Goal: Task Accomplishment & Management: Complete application form

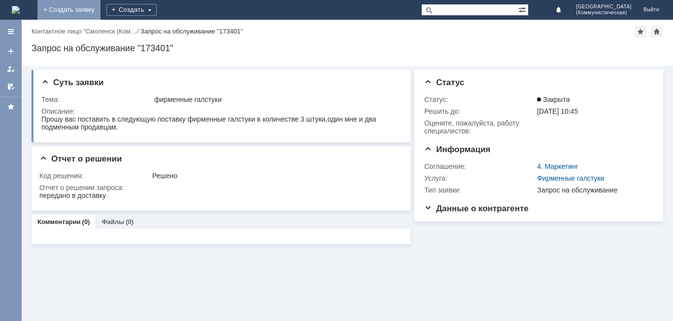
click at [100, 6] on link "+ Создать заявку" at bounding box center [68, 10] width 63 height 20
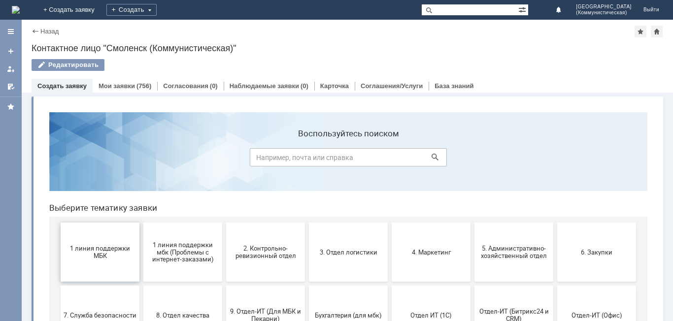
click at [96, 246] on span "1 линия поддержки МБК" at bounding box center [100, 252] width 73 height 15
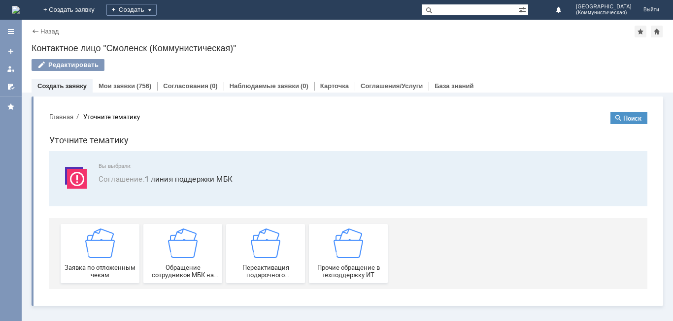
click at [96, 246] on img at bounding box center [100, 243] width 30 height 30
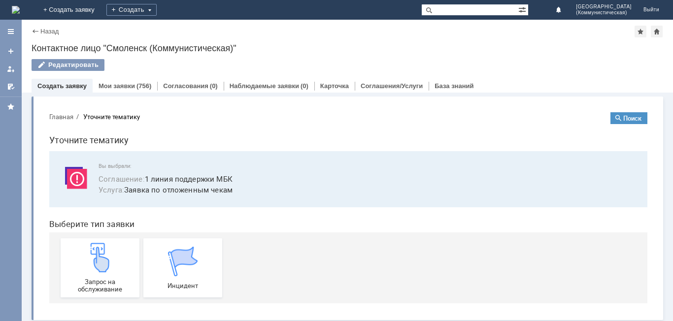
click at [96, 246] on img at bounding box center [100, 258] width 30 height 30
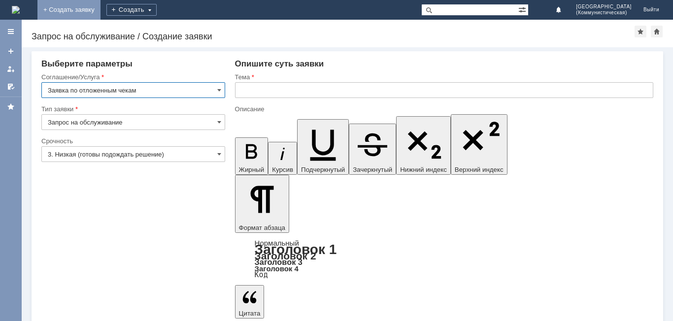
click at [100, 11] on link "+ Создать заявку" at bounding box center [68, 10] width 63 height 20
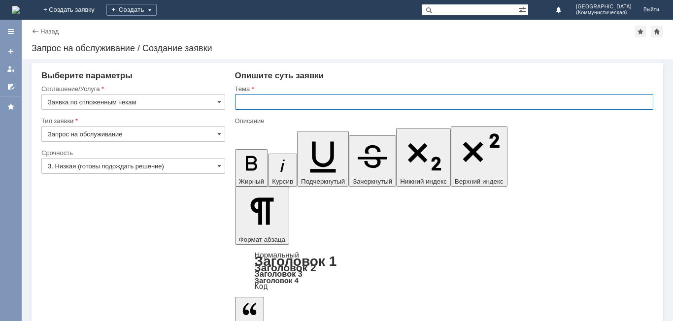
click at [246, 100] on input "text" at bounding box center [444, 102] width 418 height 16
type input "удалить чек"
